Goal: Task Accomplishment & Management: Complete application form

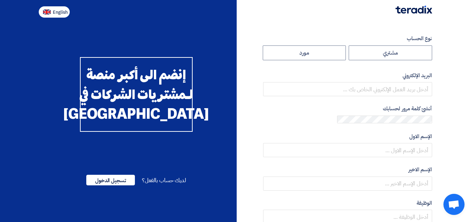
click at [68, 10] on span "English" at bounding box center [60, 12] width 15 height 5
type input "Register"
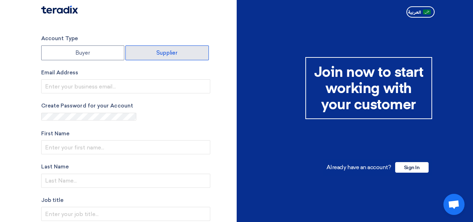
click at [204, 45] on label "Supplier" at bounding box center [166, 52] width 83 height 15
click at [204, 46] on input "Supplier" at bounding box center [167, 53] width 83 height 14
radio input "true"
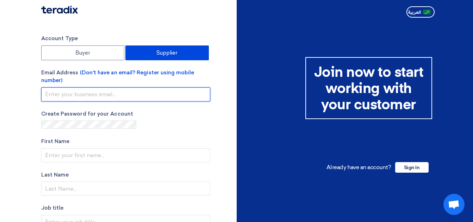
click at [155, 87] on input "email" at bounding box center [125, 94] width 169 height 14
type input "info@itaco-egy.com"
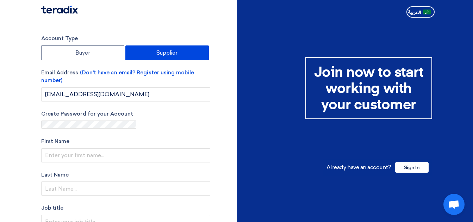
click at [87, 95] on section "Account Type Buyer Supplier Email Address (Don't have an email? Register using …" at bounding box center [236, 201] width 473 height 363
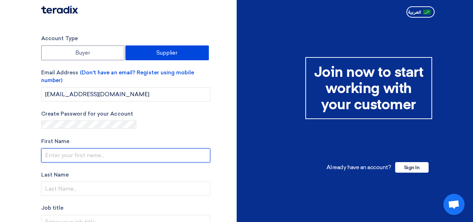
click at [139, 148] on input "text" at bounding box center [125, 155] width 169 height 14
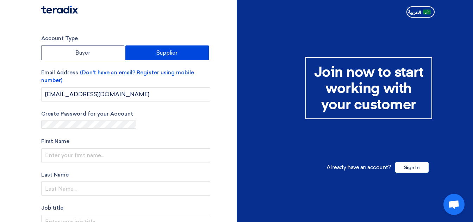
click at [81, 111] on section "Account Type Buyer Supplier Email Address (Don't have an email? Register using …" at bounding box center [236, 201] width 473 height 363
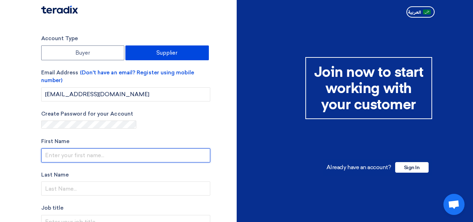
click at [142, 148] on input "text" at bounding box center [125, 155] width 169 height 14
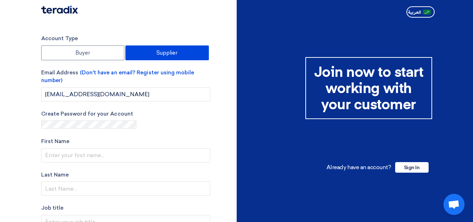
click at [100, 102] on section "Account Type Buyer Supplier Email Address (Don't have an email? Register using …" at bounding box center [236, 201] width 473 height 363
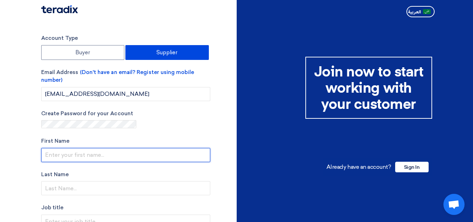
click at [140, 148] on input "text" at bounding box center [125, 155] width 169 height 14
type input "Mohamed"
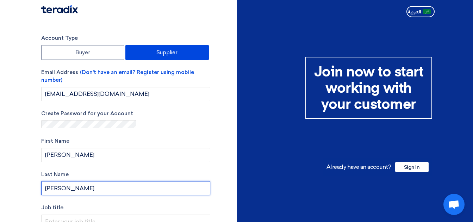
type input "[PERSON_NAME]"
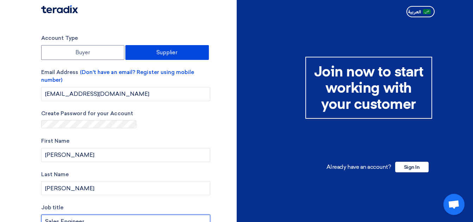
type input "Sales Engineer"
type input "+20 1221041985"
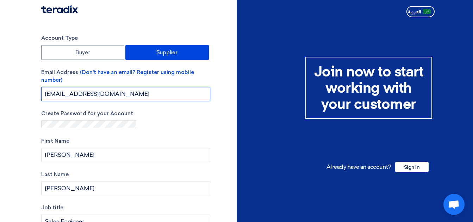
click at [143, 87] on input "info@itaco-egy.com" at bounding box center [125, 94] width 169 height 14
type input "info@itaco-egy.com"
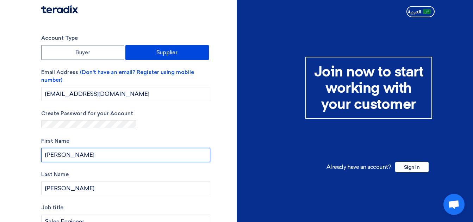
type input "[PERSON_NAME]"
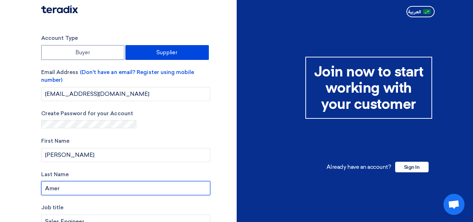
type input "Amer"
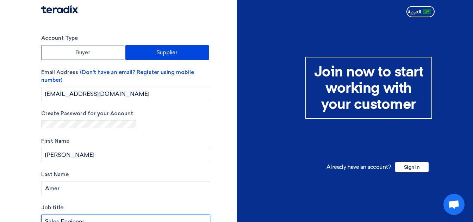
type input "S"
type input "General Manager"
type input "International for Trading and Agencies "ITACO""
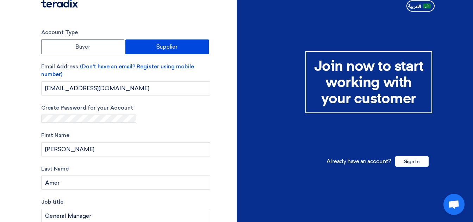
type input "www.itaco-egy.com"
checkbox input "true"
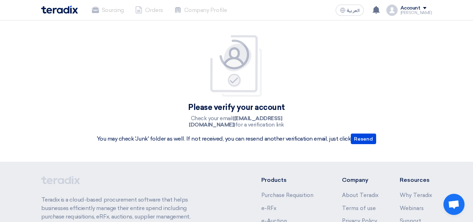
click at [78, 6] on img at bounding box center [59, 10] width 37 height 8
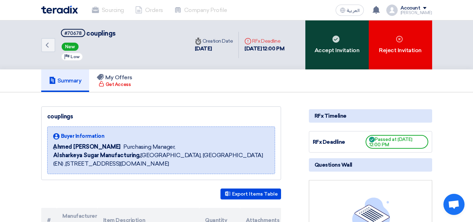
click at [305, 26] on div "Accept Invitation" at bounding box center [336, 44] width 63 height 49
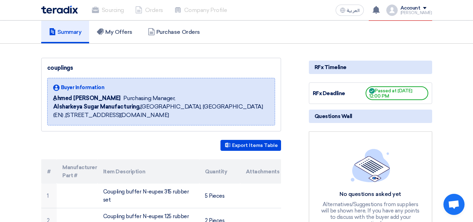
scroll to position [130, 0]
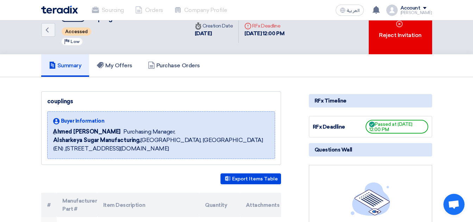
scroll to position [0, 0]
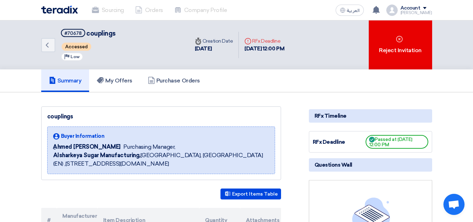
click at [78, 6] on img at bounding box center [59, 10] width 37 height 8
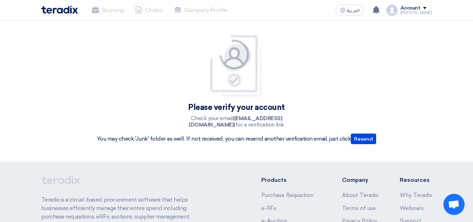
click at [400, 11] on div "[PERSON_NAME]" at bounding box center [416, 13] width 32 height 4
click at [78, 6] on img at bounding box center [59, 10] width 37 height 8
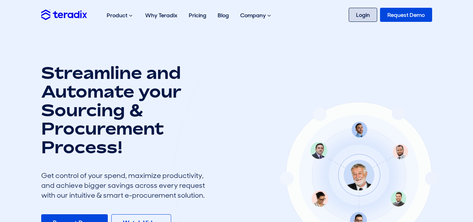
click at [349, 11] on link "Login" at bounding box center [363, 15] width 29 height 14
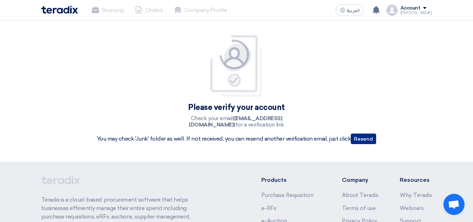
click at [351, 133] on button "Resend" at bounding box center [363, 138] width 25 height 11
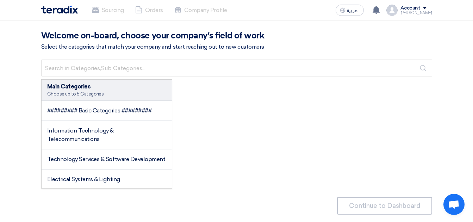
click at [400, 11] on div "[PERSON_NAME]" at bounding box center [416, 13] width 32 height 4
click at [78, 6] on img at bounding box center [59, 10] width 37 height 8
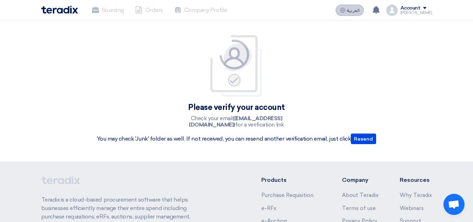
click at [347, 8] on span "العربية" at bounding box center [353, 10] width 13 height 5
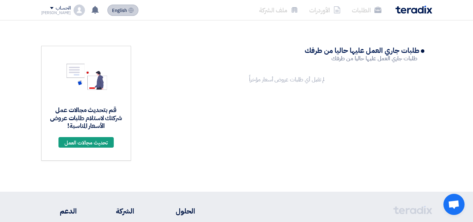
click at [127, 8] on span "English" at bounding box center [119, 10] width 15 height 5
